Goal: Transaction & Acquisition: Purchase product/service

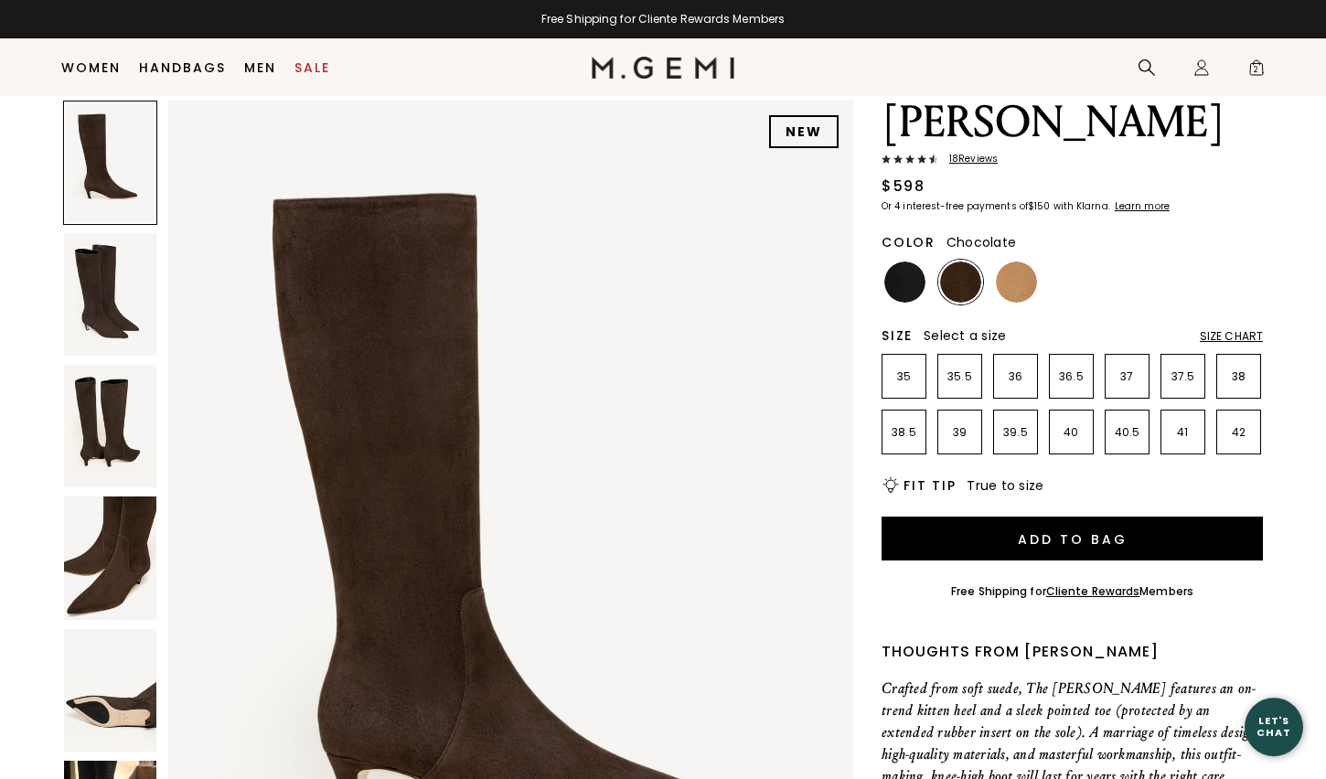
scroll to position [102, 0]
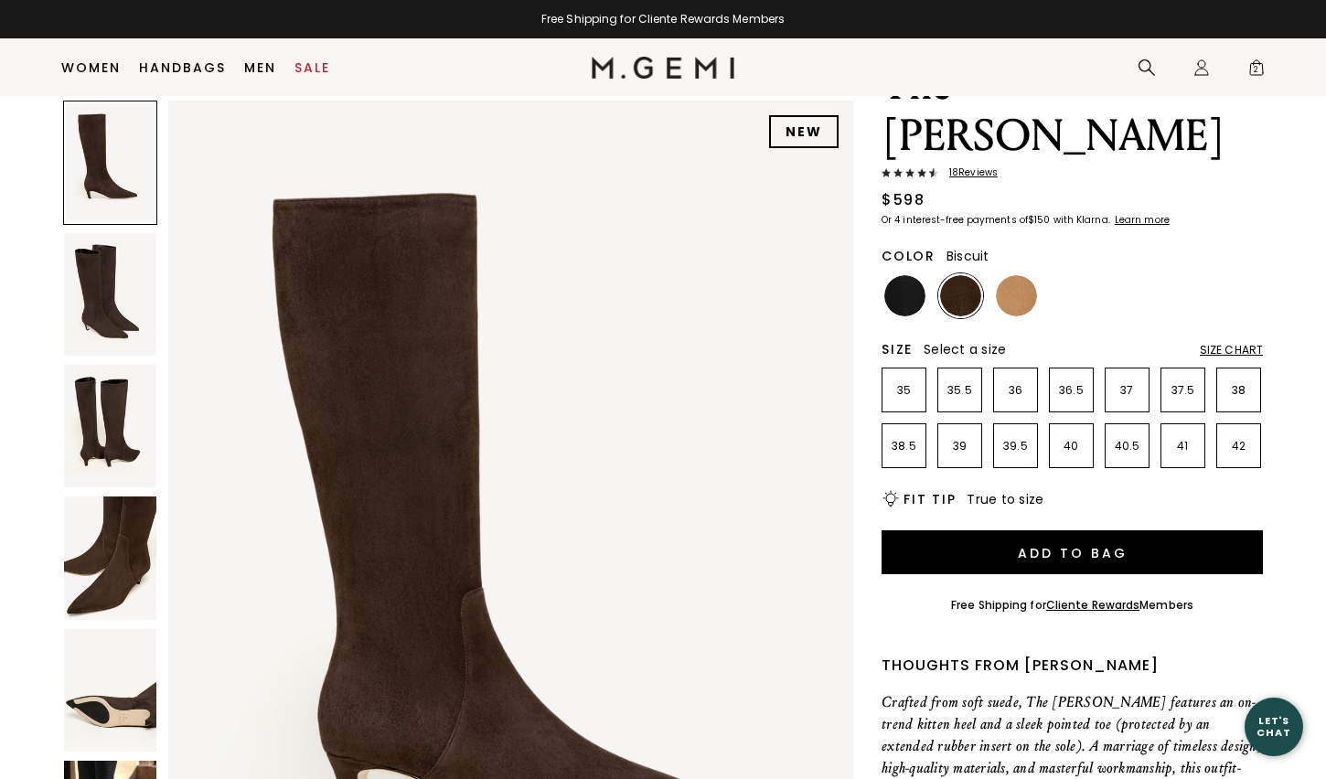
click at [1014, 275] on img at bounding box center [1016, 295] width 41 height 41
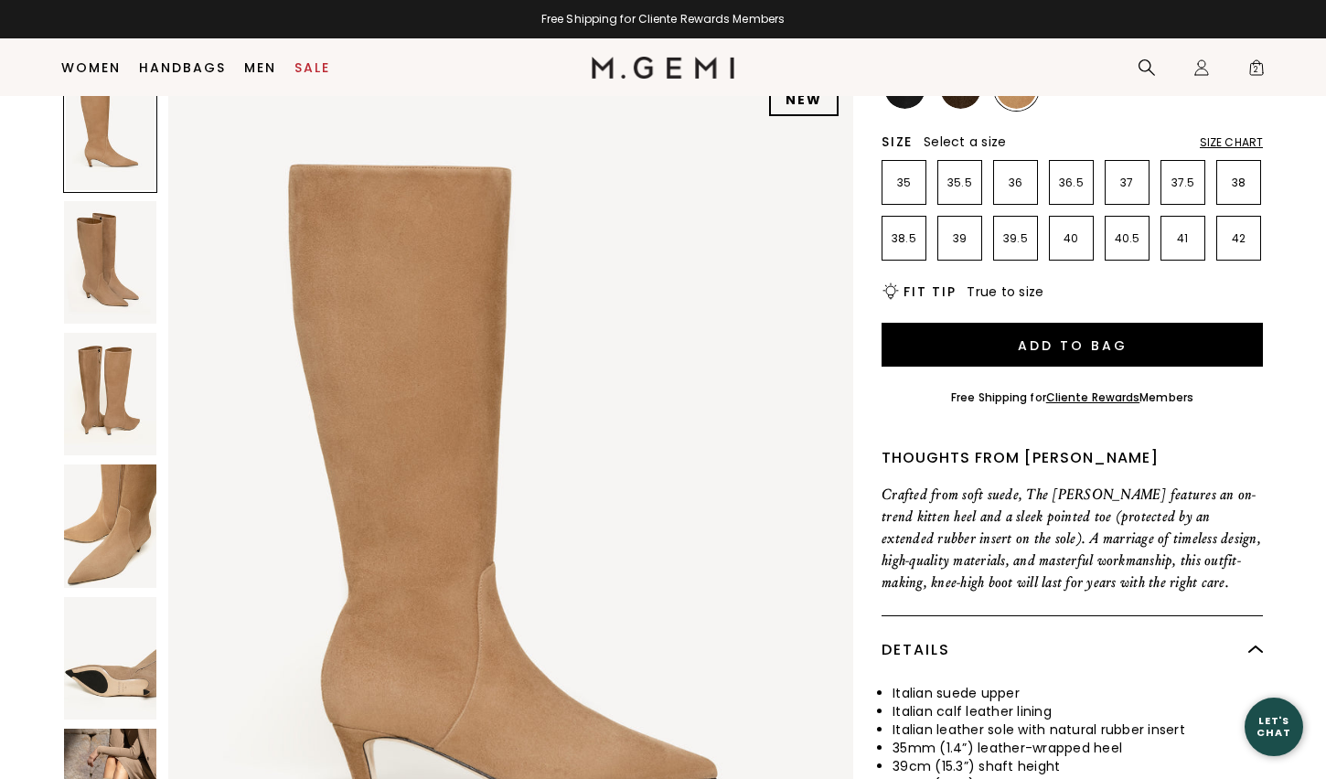
scroll to position [316, 0]
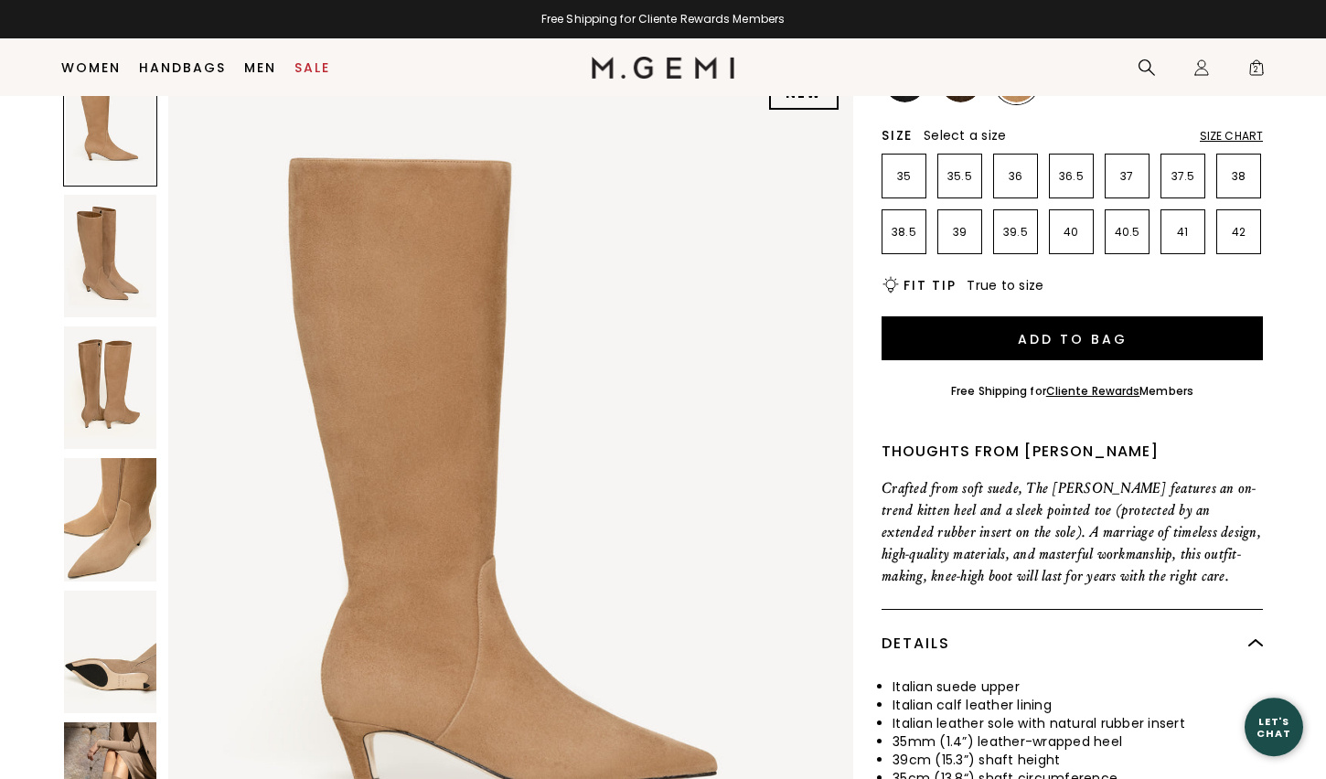
click at [101, 216] on img at bounding box center [110, 257] width 92 height 123
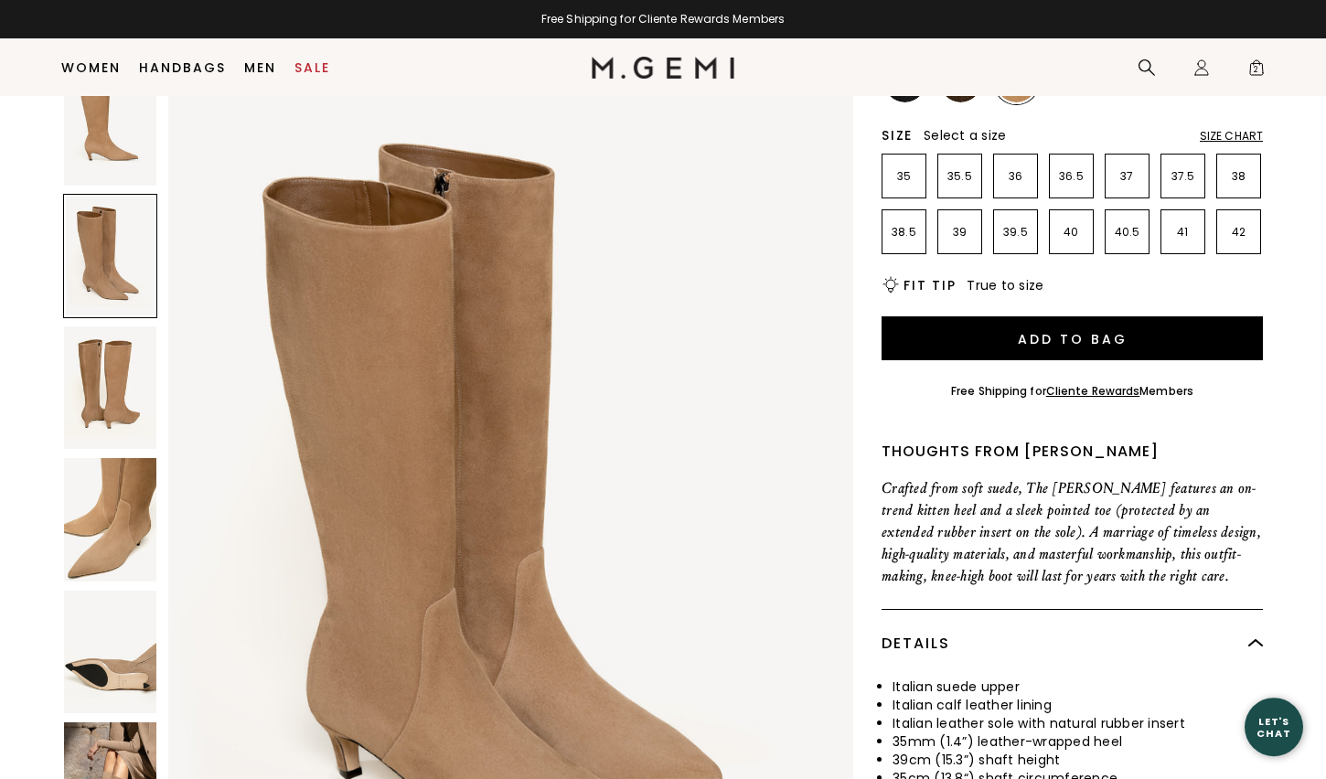
click at [98, 338] on img at bounding box center [110, 388] width 92 height 123
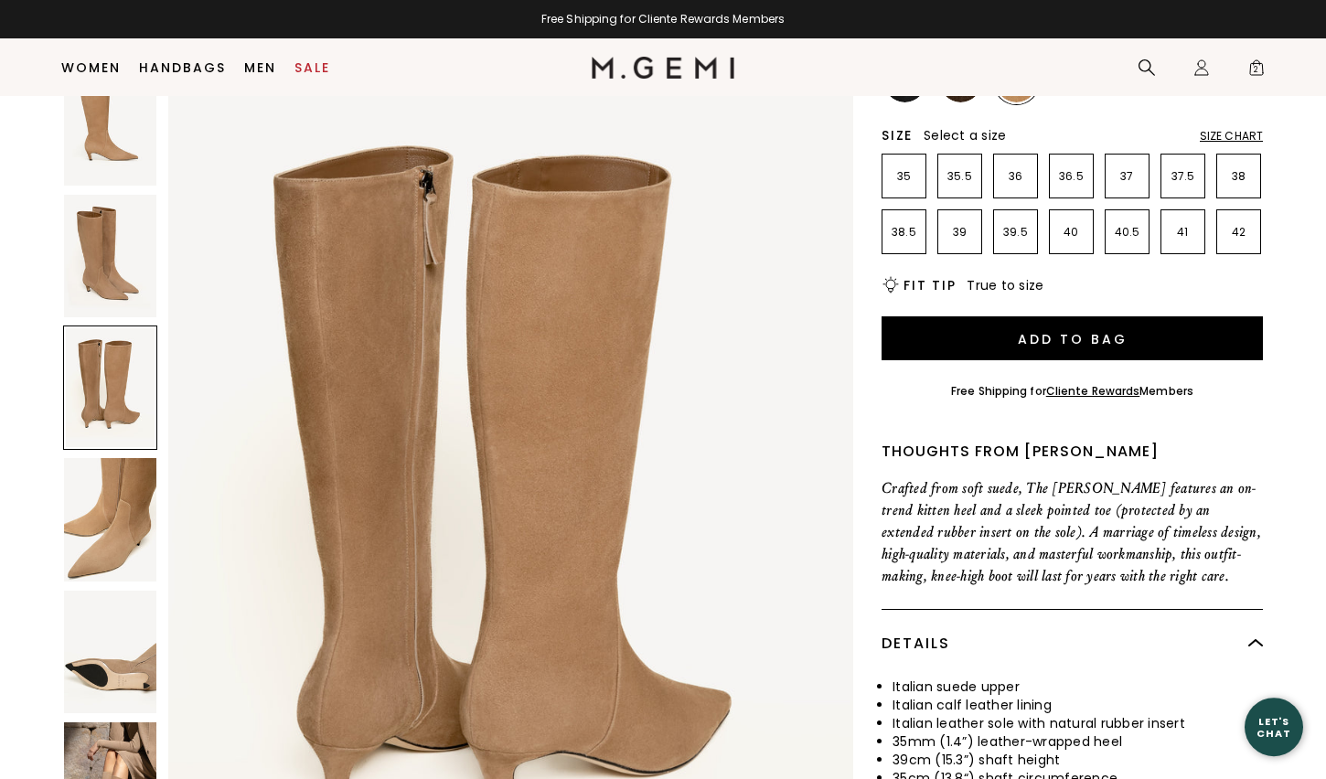
click at [117, 459] on img at bounding box center [110, 520] width 92 height 123
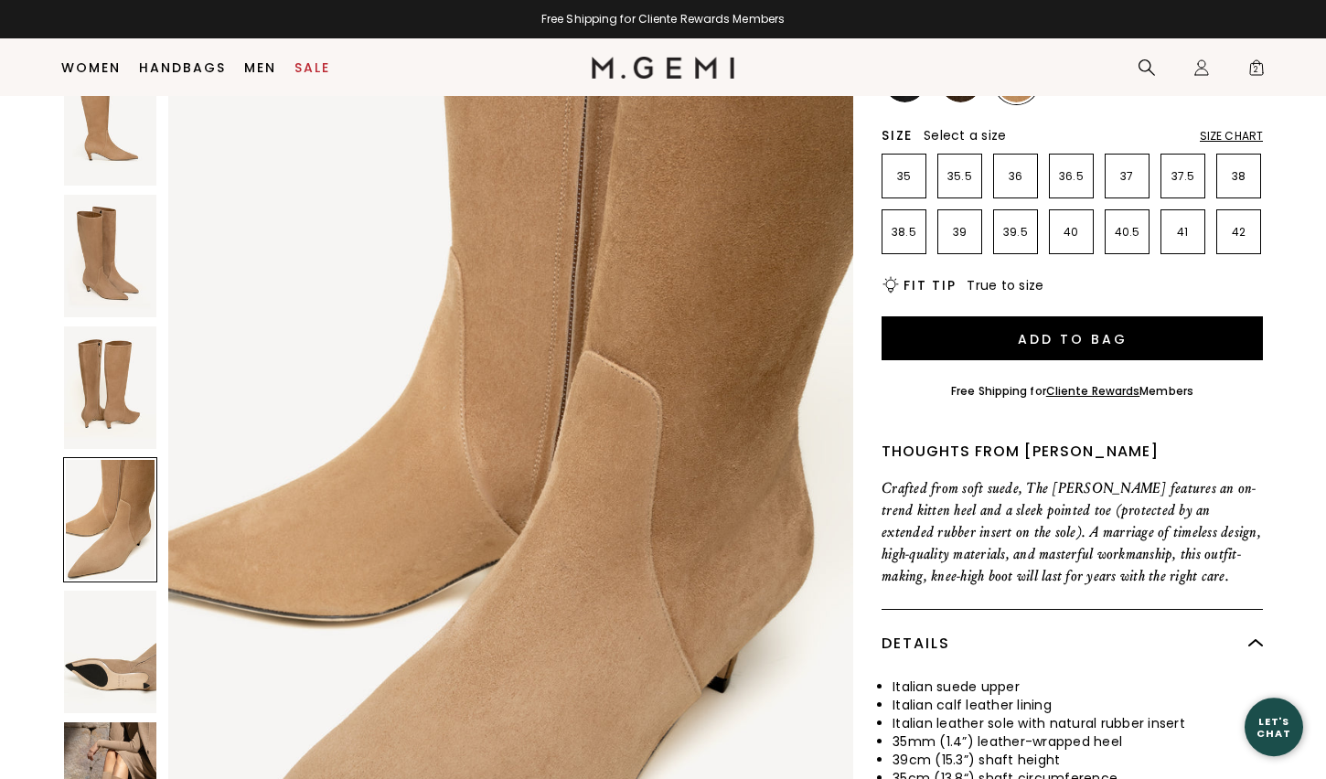
click at [122, 593] on img at bounding box center [110, 652] width 92 height 123
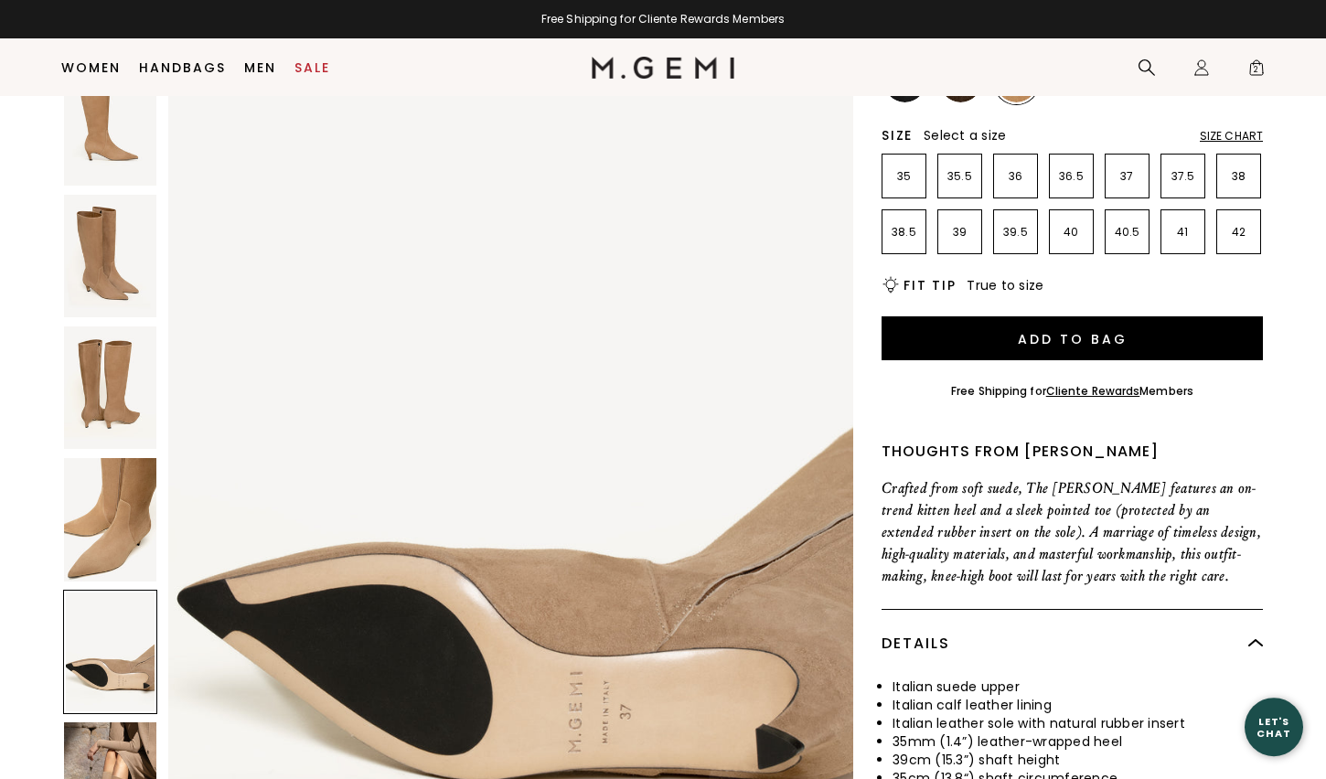
click at [110, 730] on img at bounding box center [110, 783] width 92 height 123
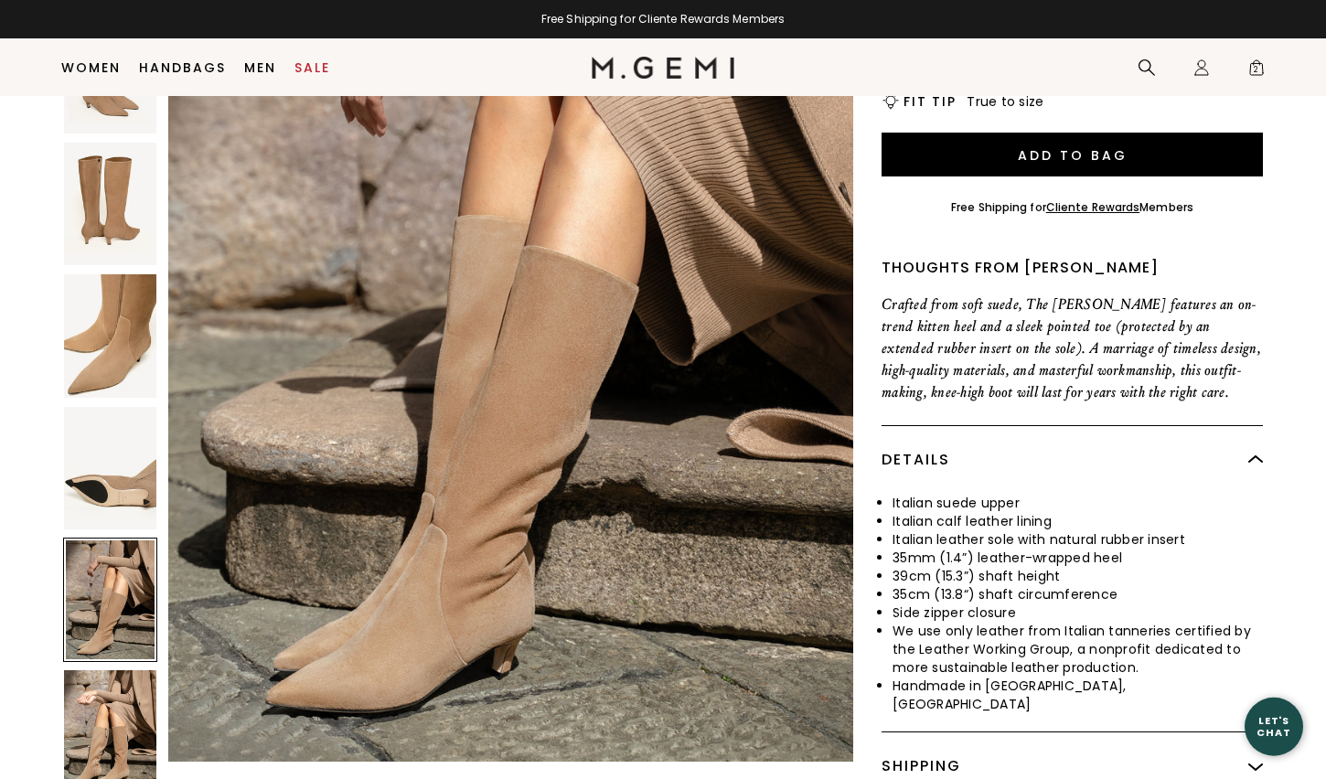
scroll to position [505, 0]
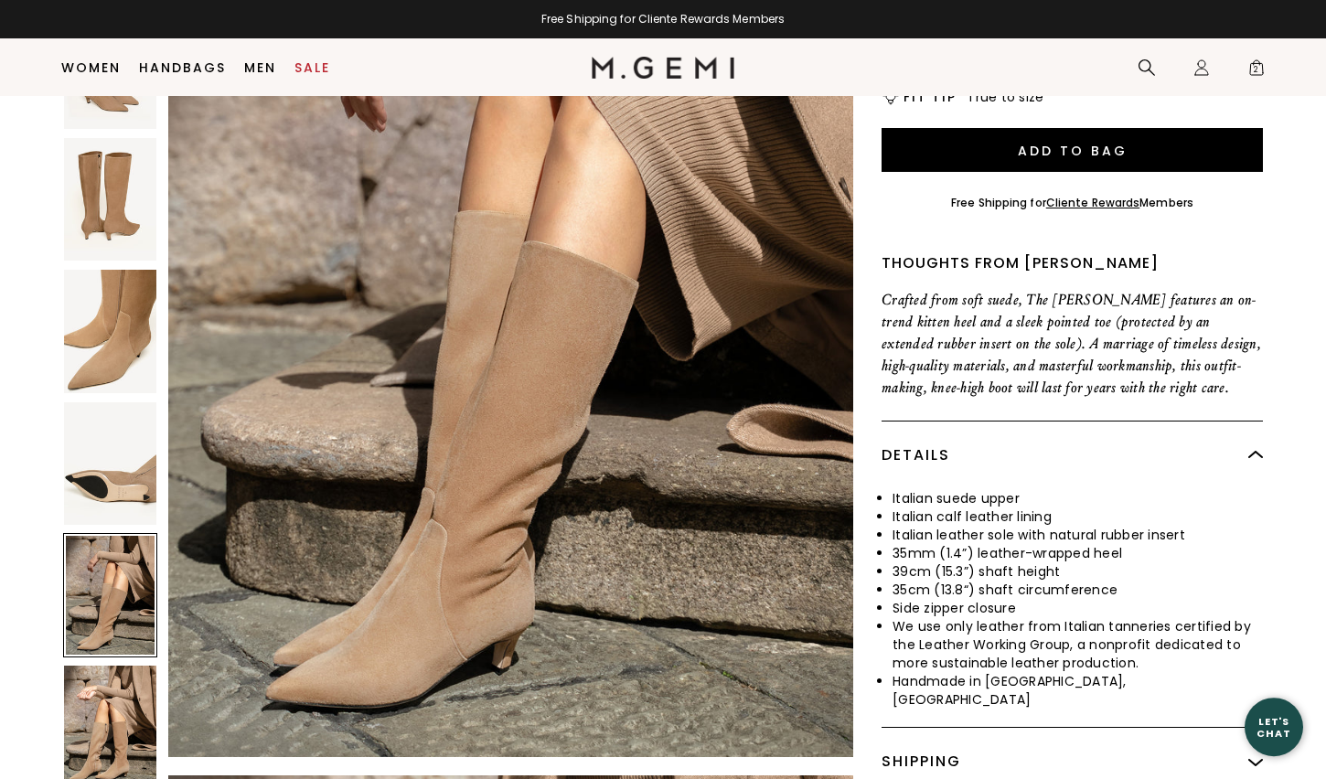
click at [112, 666] on img at bounding box center [110, 727] width 92 height 123
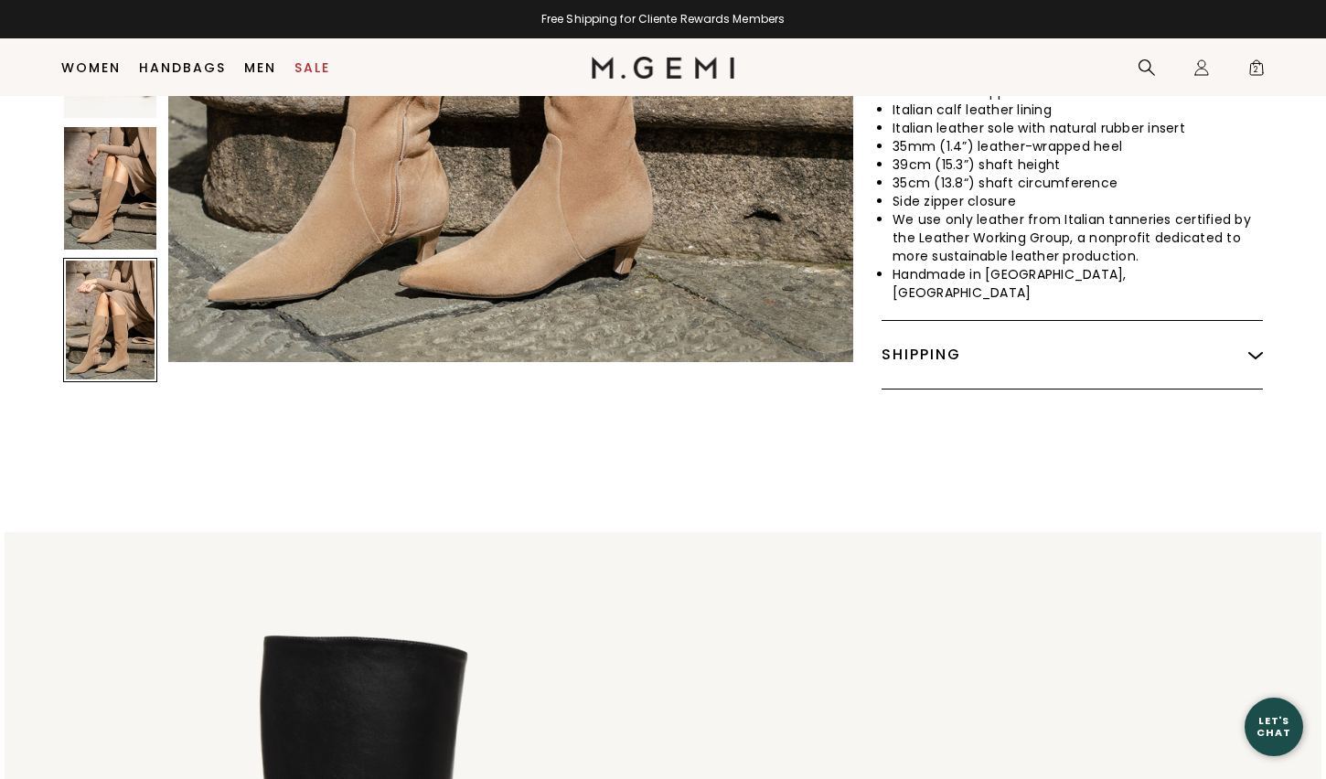
scroll to position [0, 0]
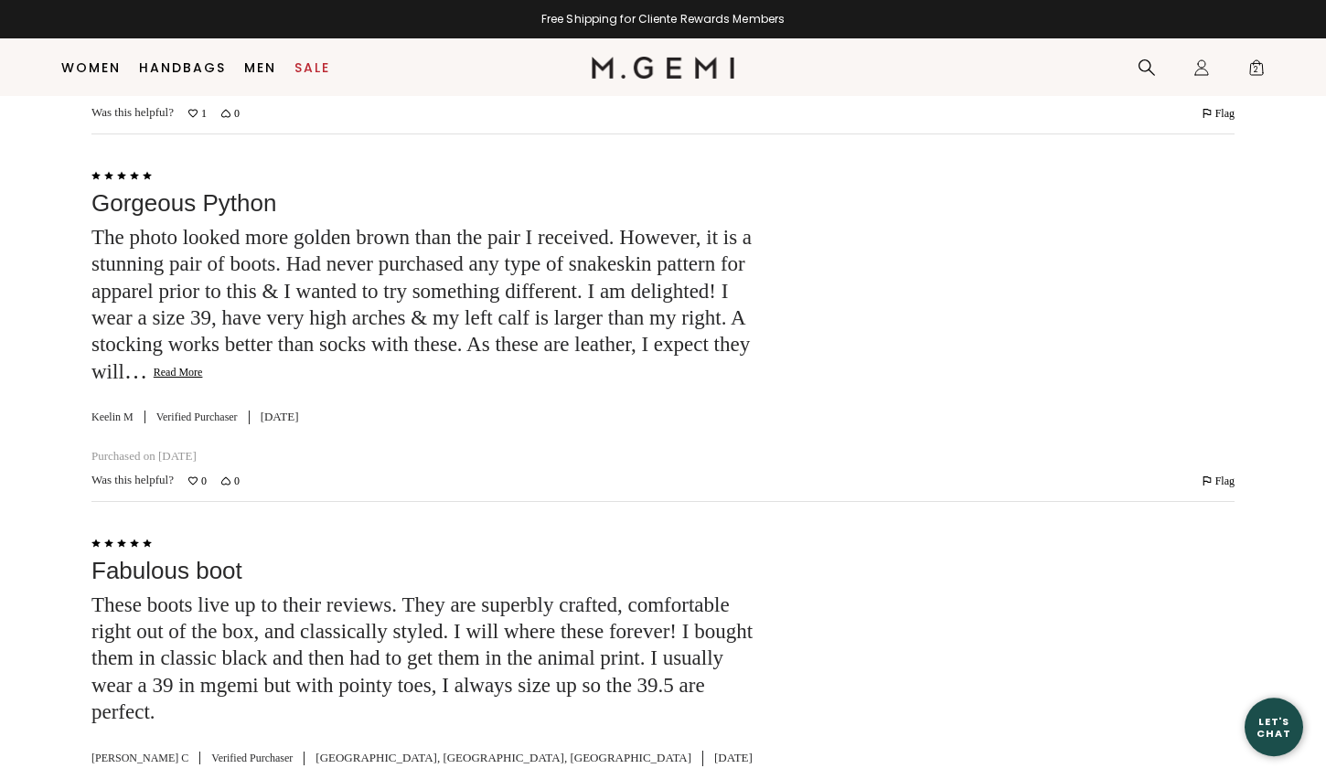
click at [203, 368] on button "Read More" at bounding box center [178, 373] width 49 height 15
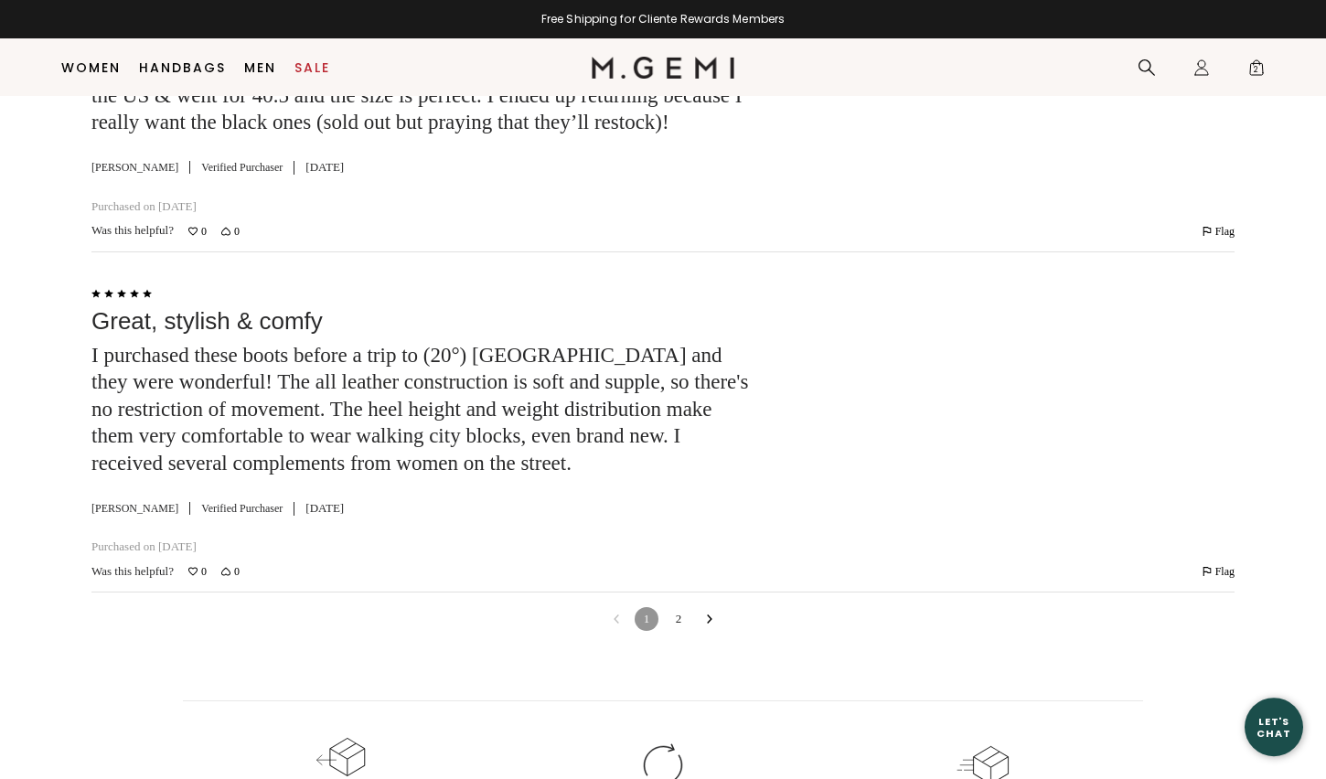
drag, startPoint x: 681, startPoint y: 618, endPoint x: 858, endPoint y: 590, distance: 178.7
click at [681, 618] on link "2" at bounding box center [679, 619] width 24 height 24
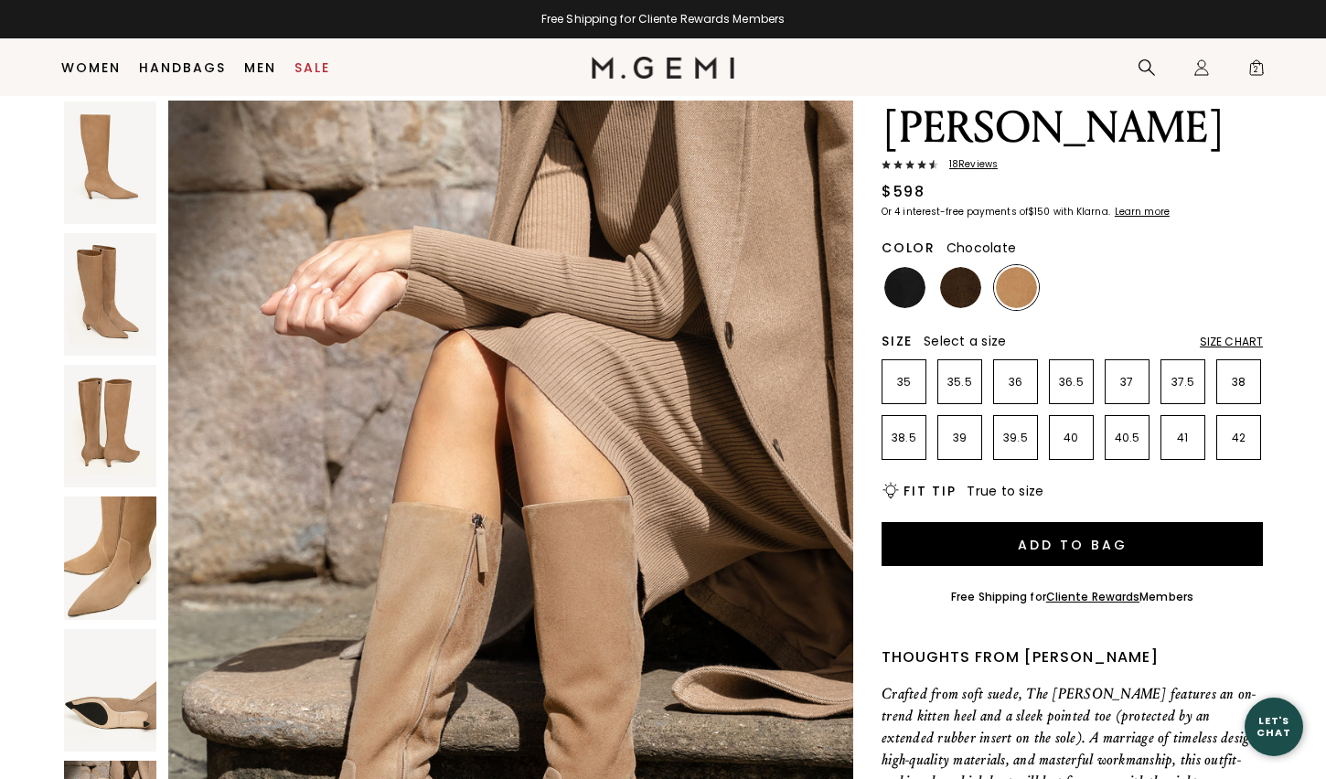
click at [964, 267] on img at bounding box center [960, 287] width 41 height 41
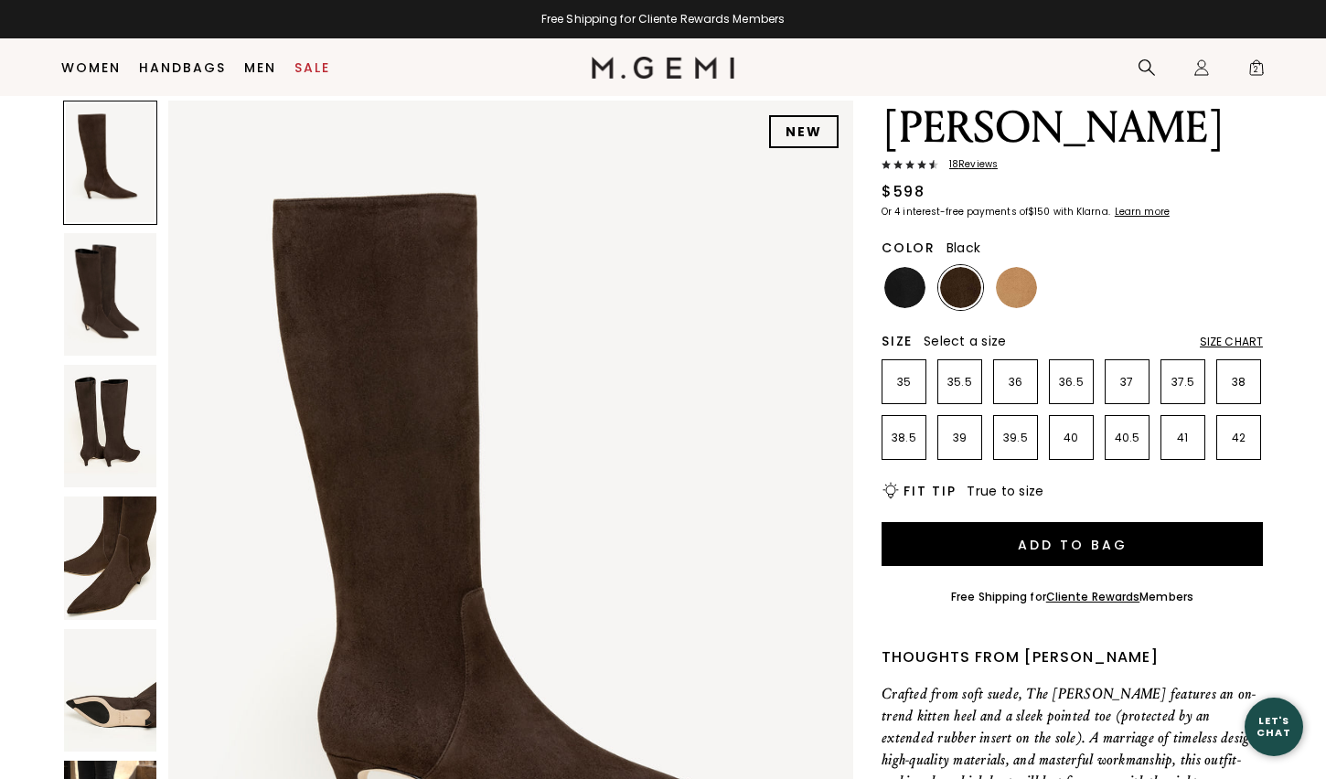
click at [905, 267] on img at bounding box center [904, 287] width 41 height 41
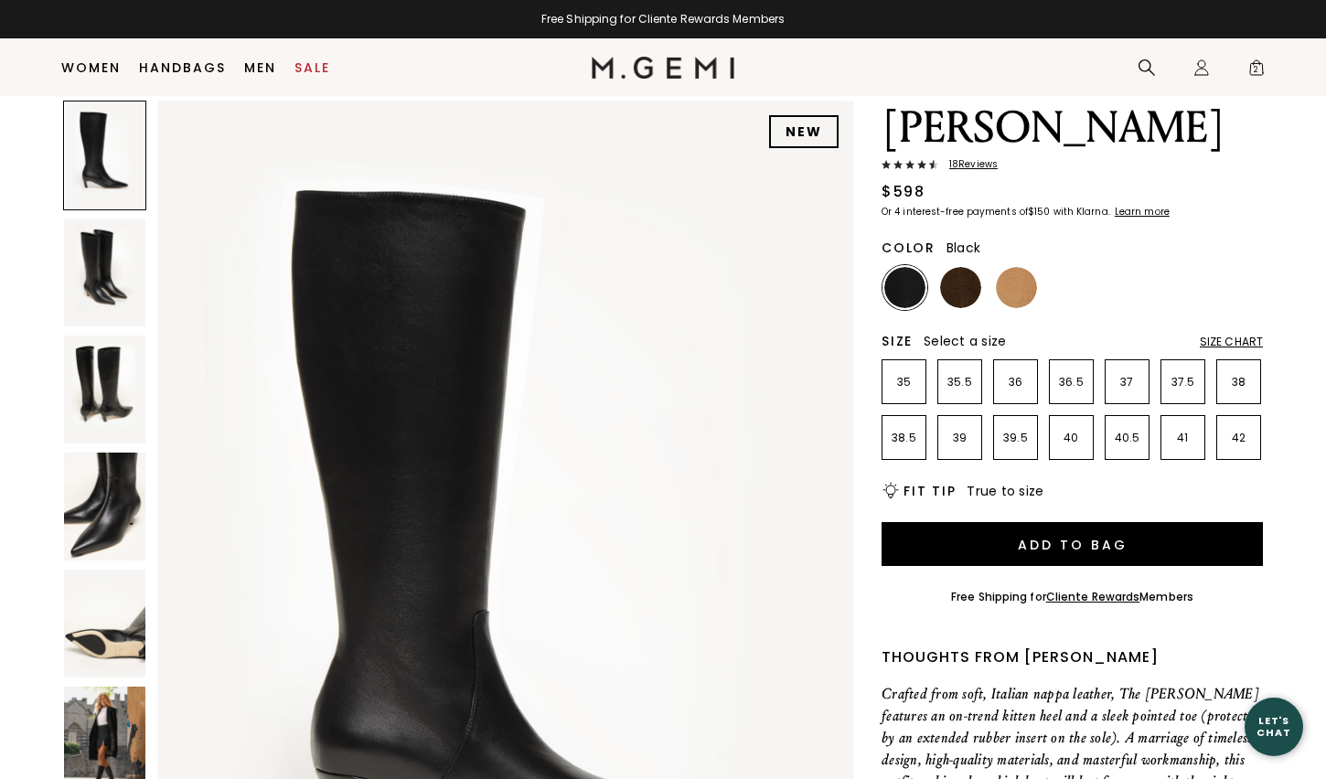
click at [124, 744] on img at bounding box center [104, 741] width 81 height 108
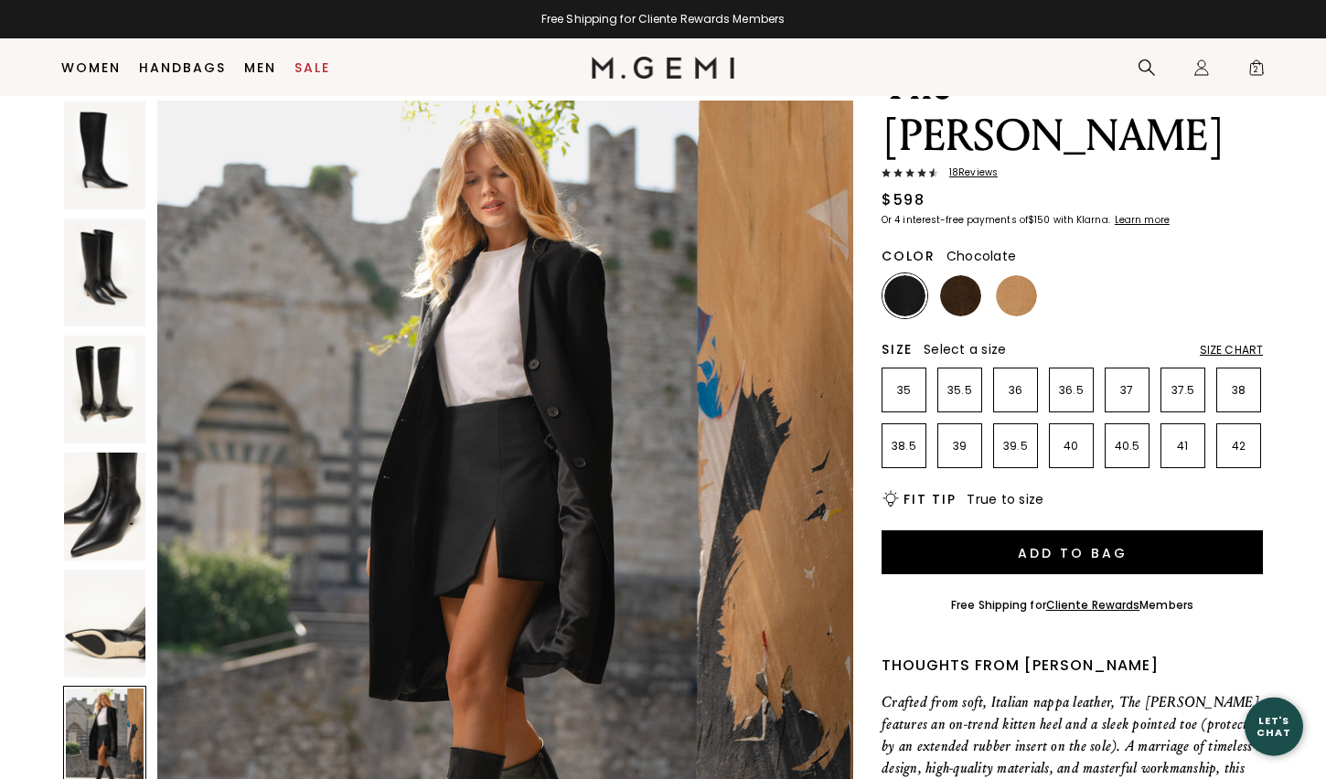
click at [962, 275] on img at bounding box center [960, 295] width 41 height 41
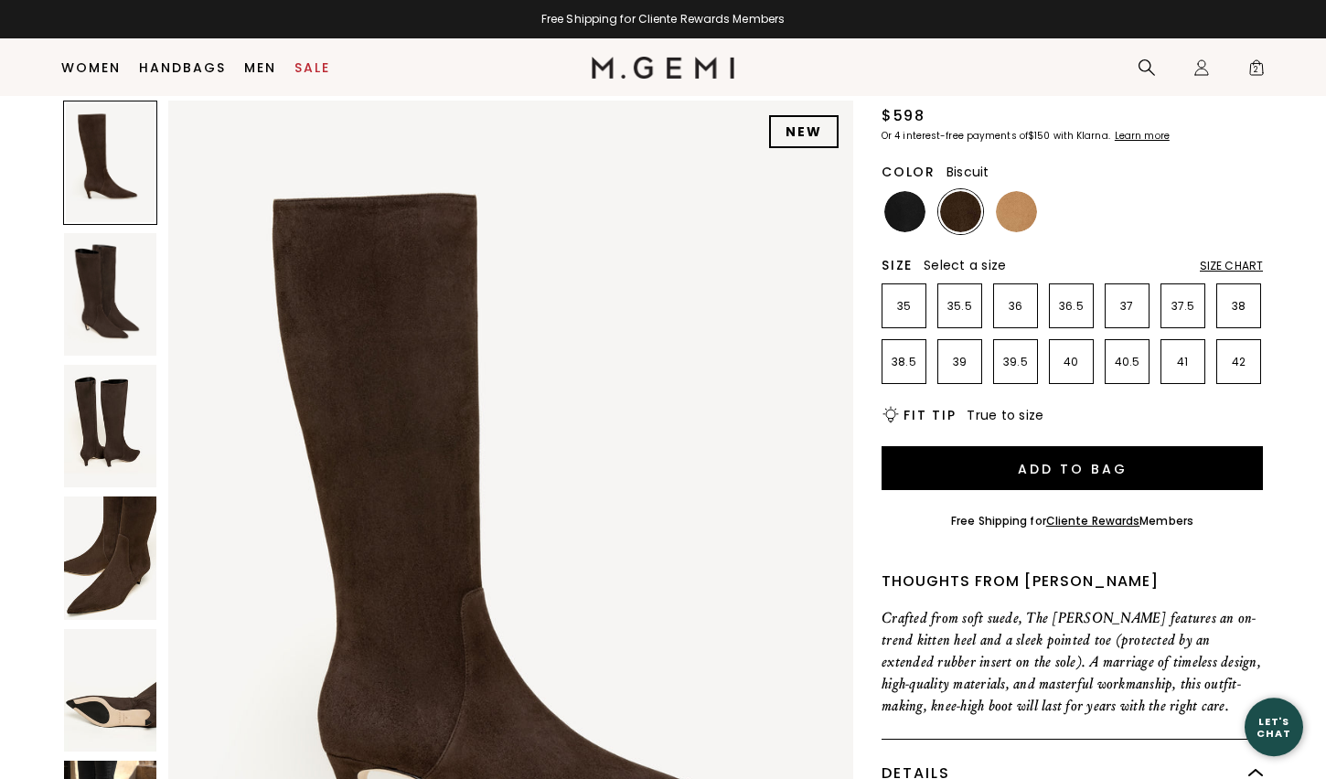
click at [1017, 191] on img at bounding box center [1016, 211] width 41 height 41
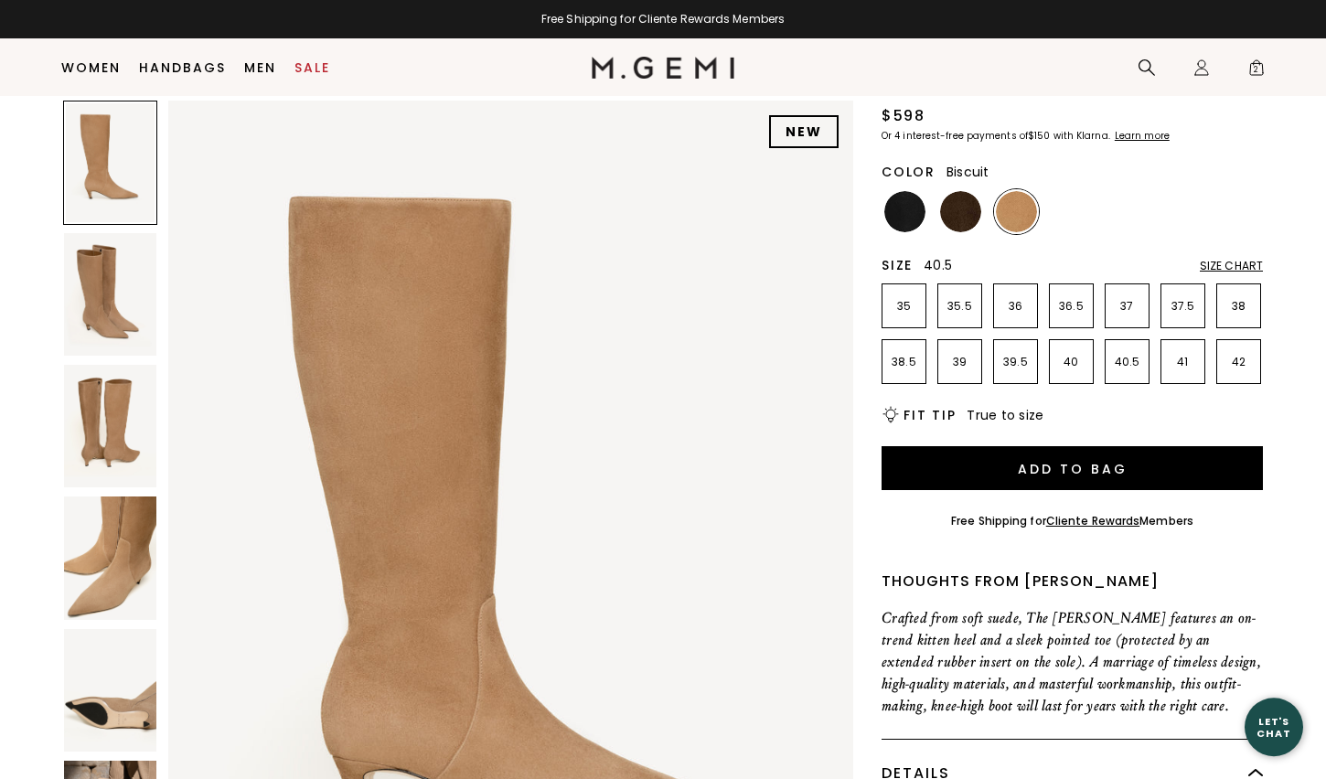
click at [1127, 339] on li "40.5" at bounding box center [1126, 361] width 45 height 45
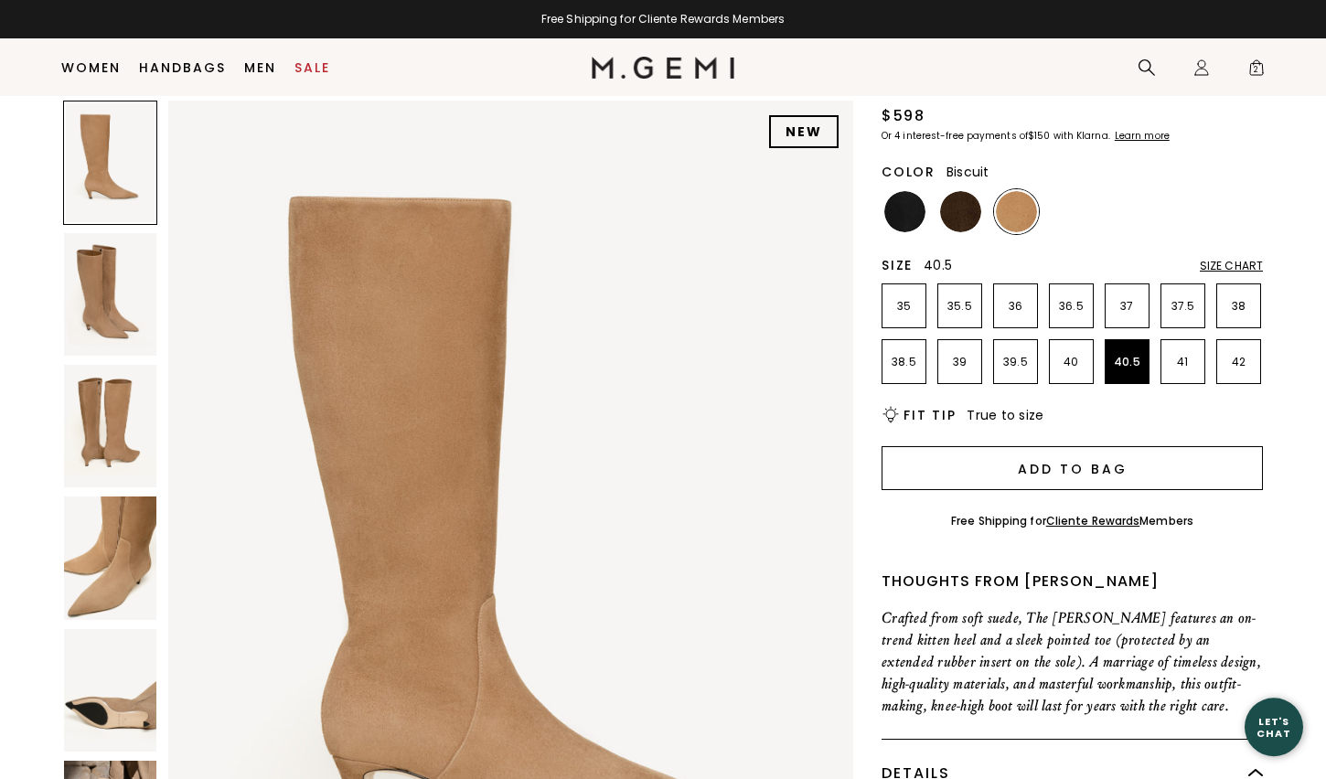
click at [1072, 446] on button "Add to Bag" at bounding box center [1071, 468] width 381 height 44
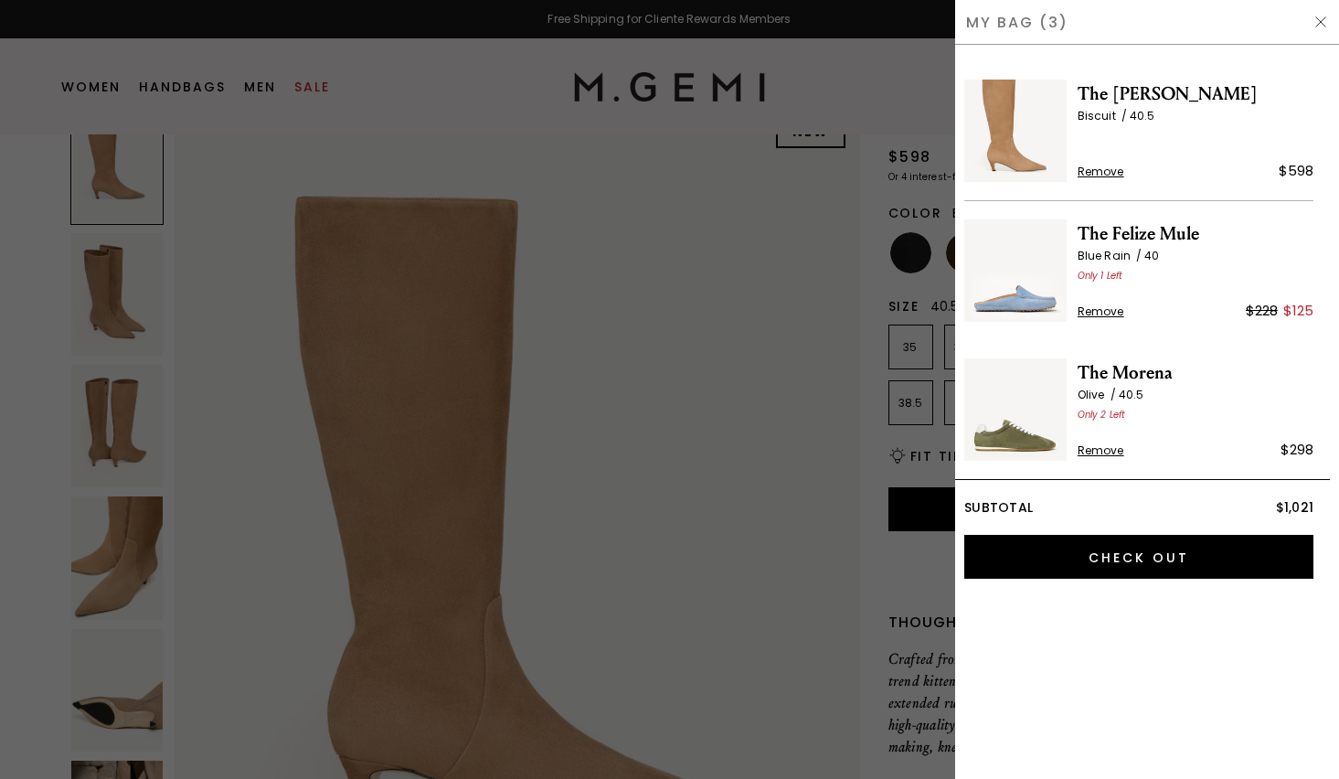
click at [867, 262] on div at bounding box center [669, 389] width 1339 height 779
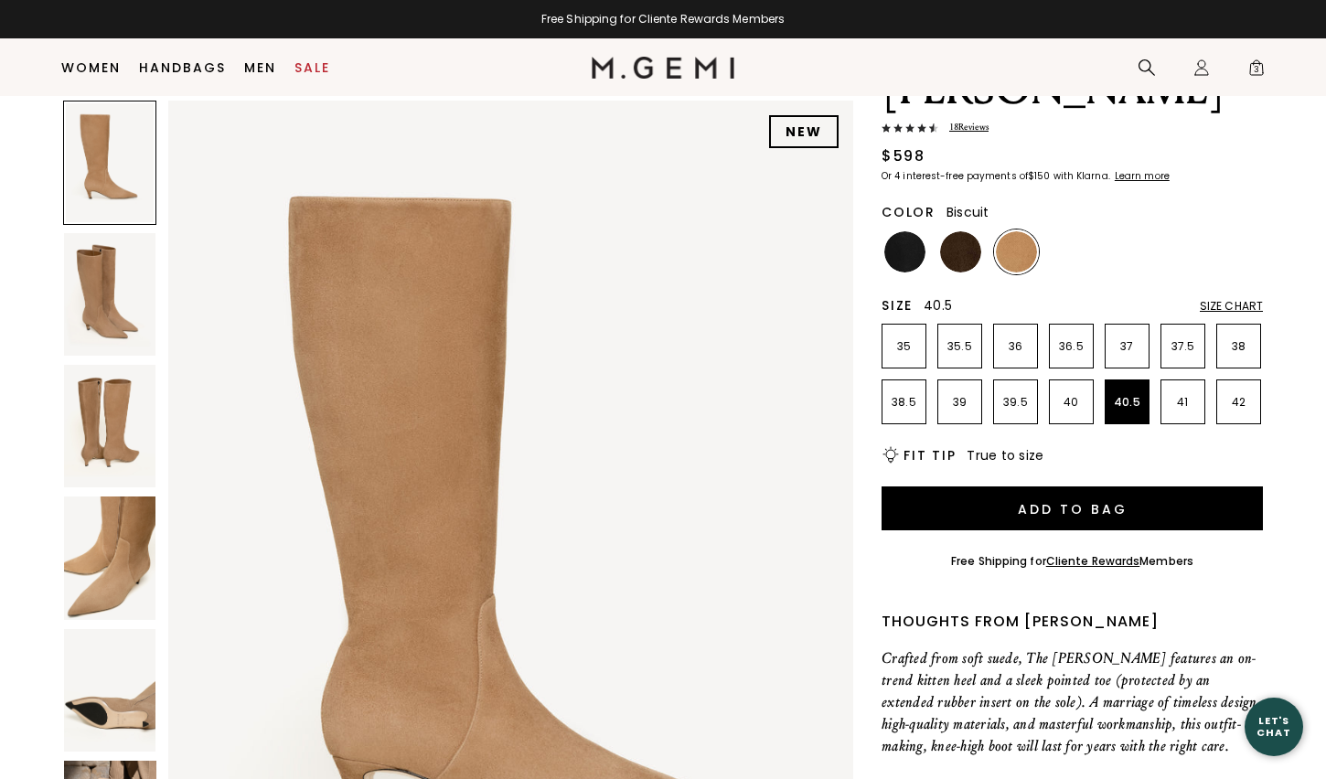
scroll to position [148, 0]
